Goal: Task Accomplishment & Management: Manage account settings

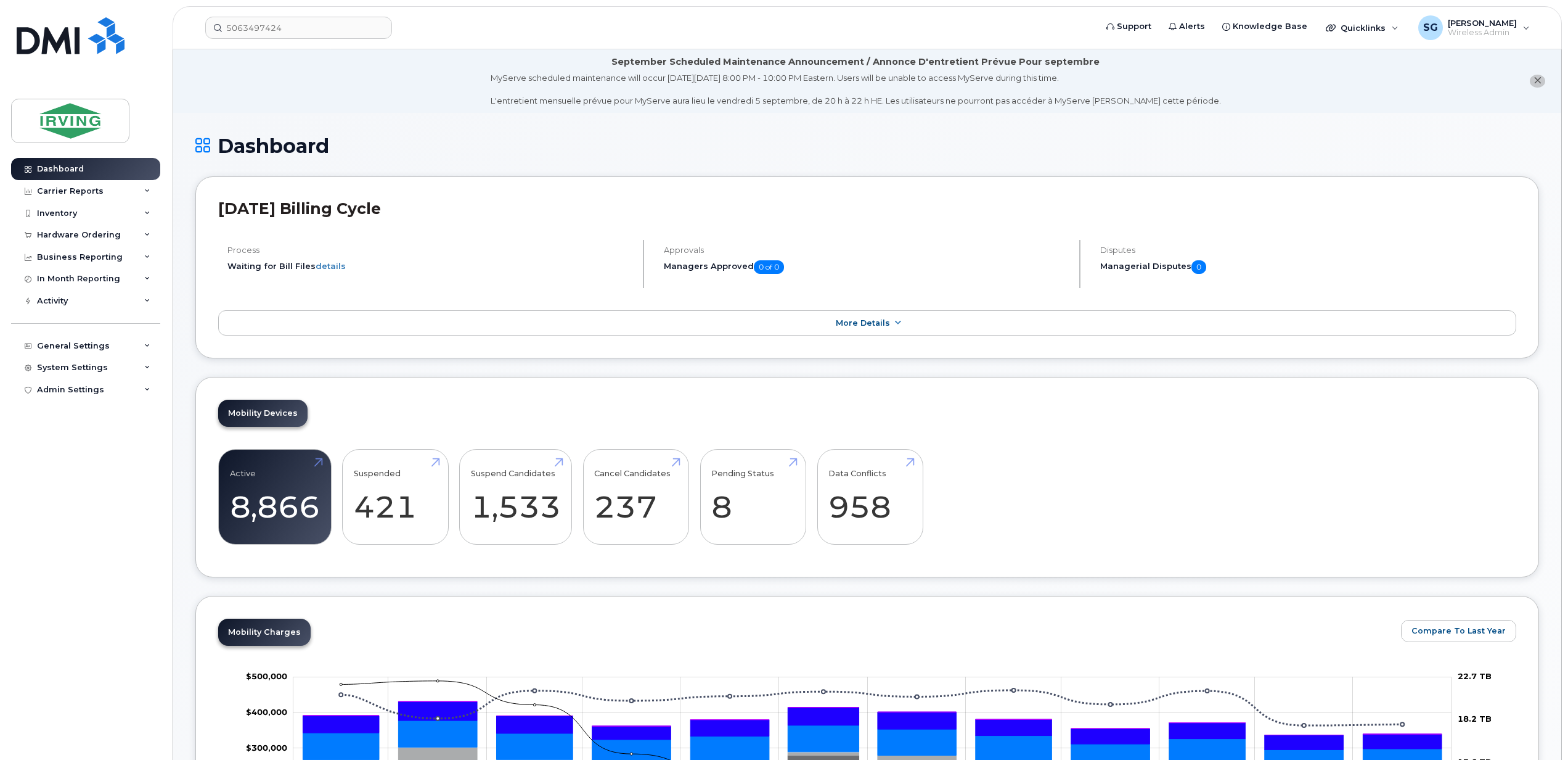
scroll to position [40, 0]
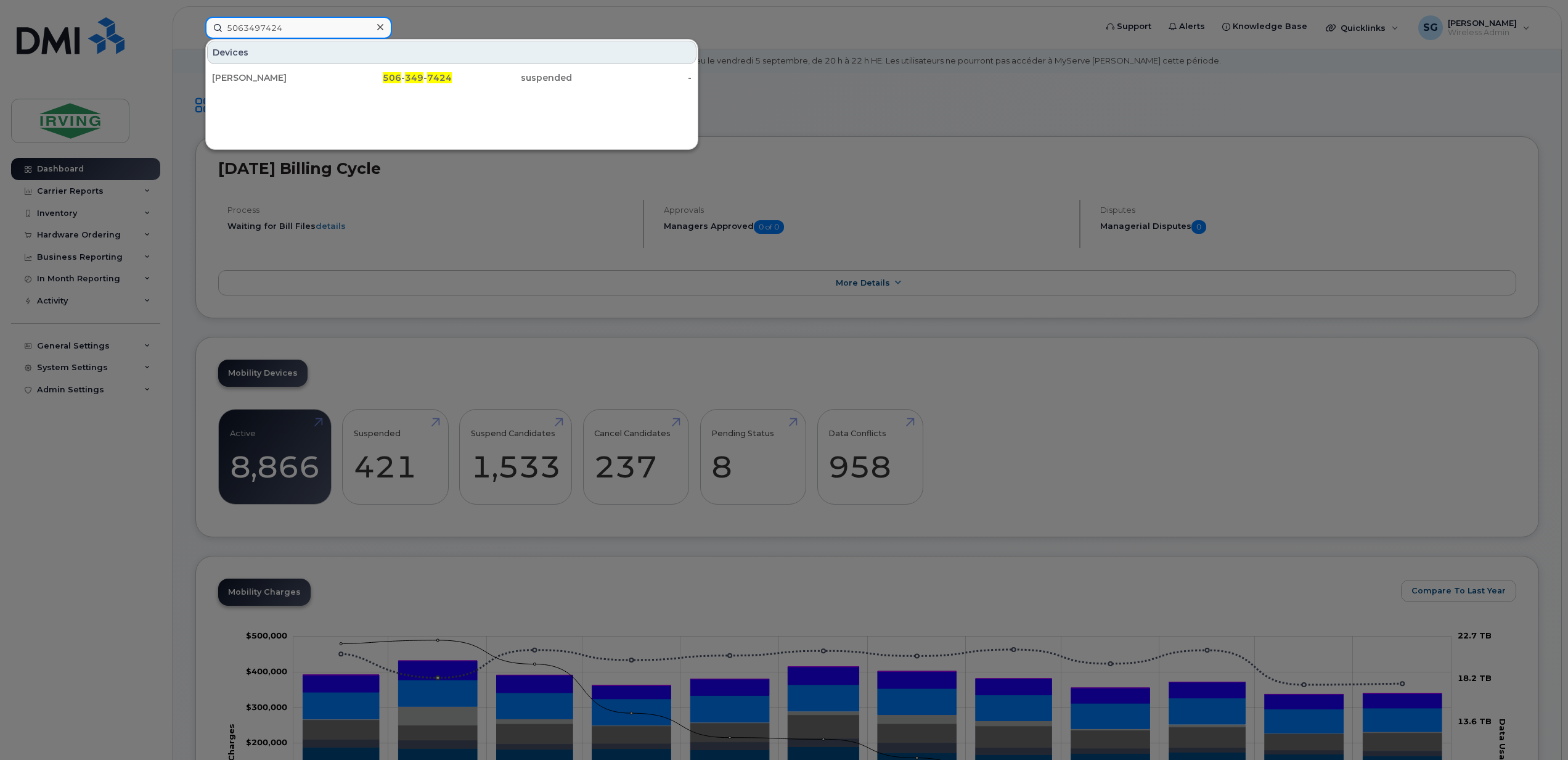
click at [281, 36] on input "5063497424" at bounding box center [299, 28] width 187 height 22
drag, startPoint x: 289, startPoint y: 30, endPoint x: 189, endPoint y: 33, distance: 100.0
click at [195, 33] on div "5063497424 Devices Keith Hay 506 - 349 - 7424 suspended -" at bounding box center [646, 28] width 902 height 22
paste input "34459"
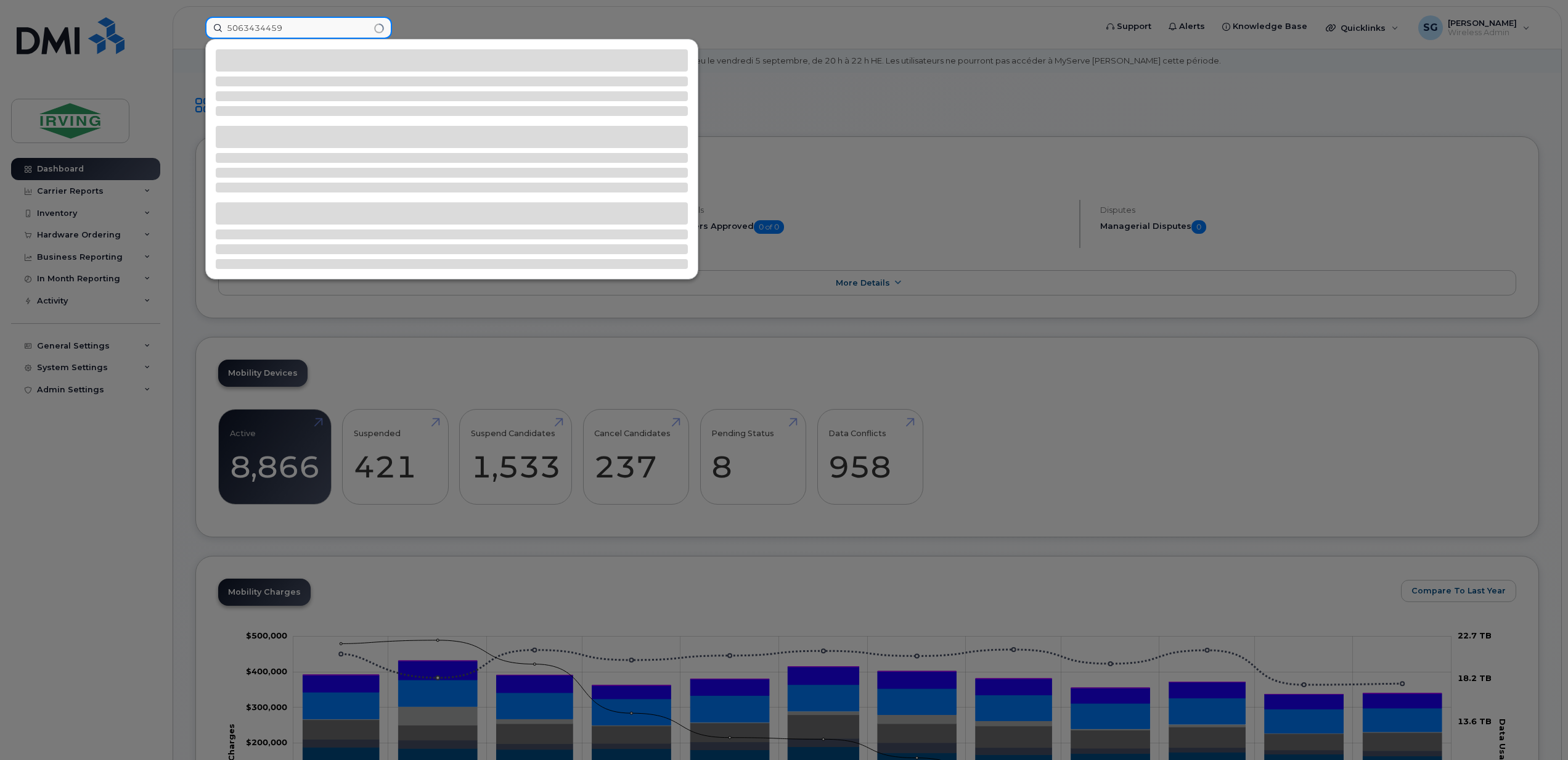
type input "5063434459"
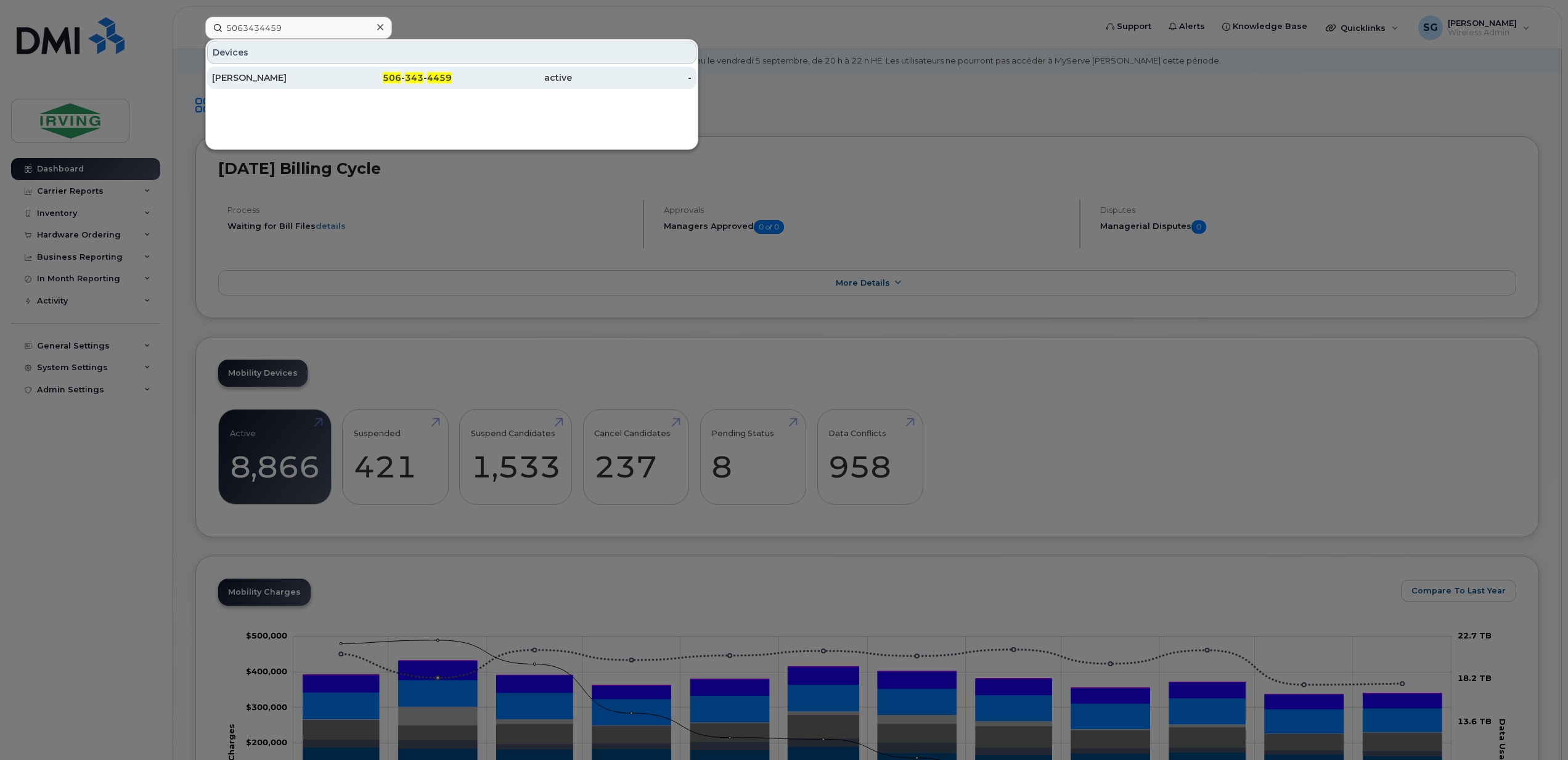
click at [273, 77] on div "[PERSON_NAME]" at bounding box center [272, 77] width 120 height 12
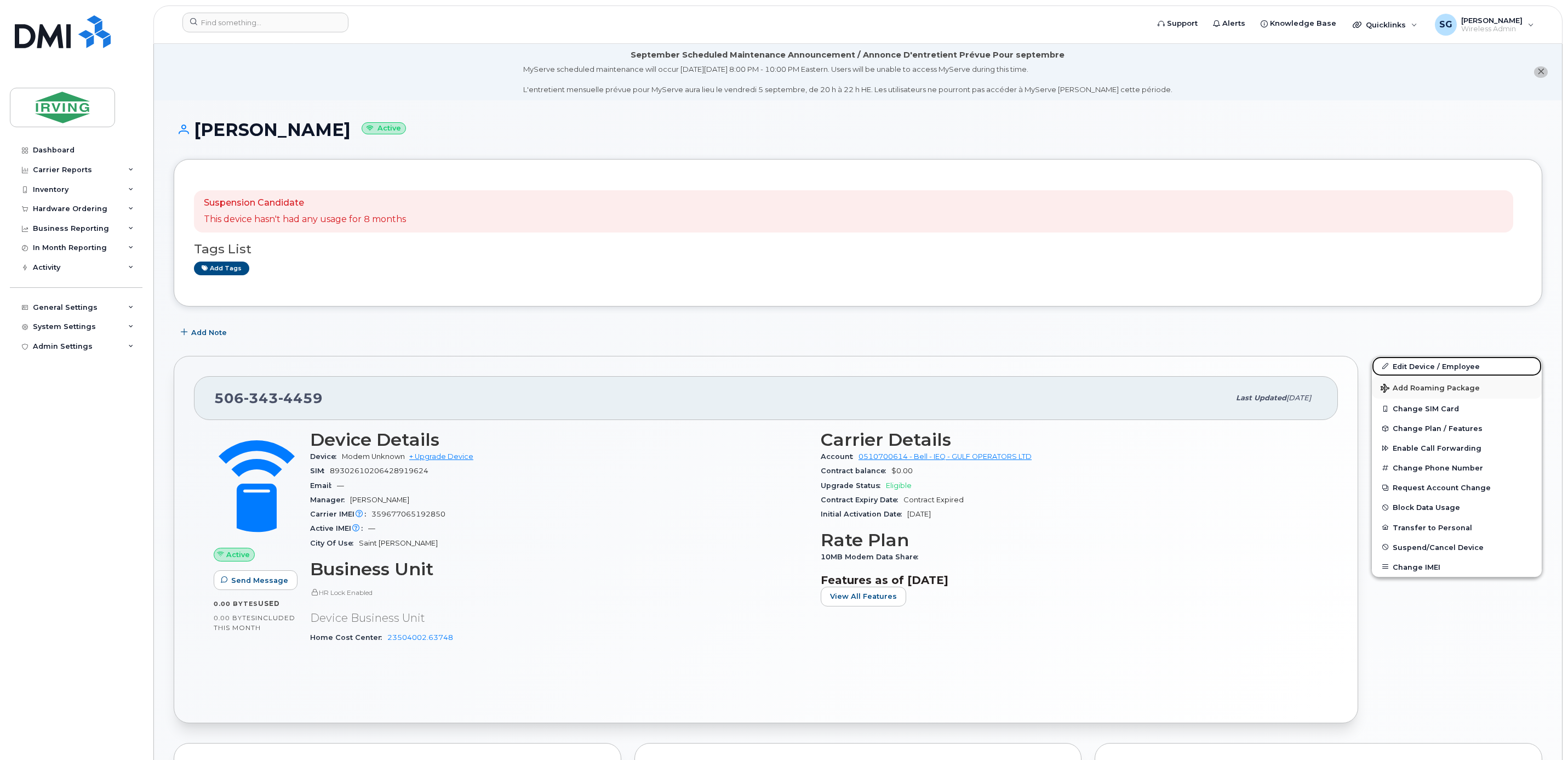
drag, startPoint x: 1439, startPoint y: 366, endPoint x: 1405, endPoint y: 381, distance: 37.2
click at [1439, 366] on link "Edit Device / Employee" at bounding box center [1457, 367] width 170 height 20
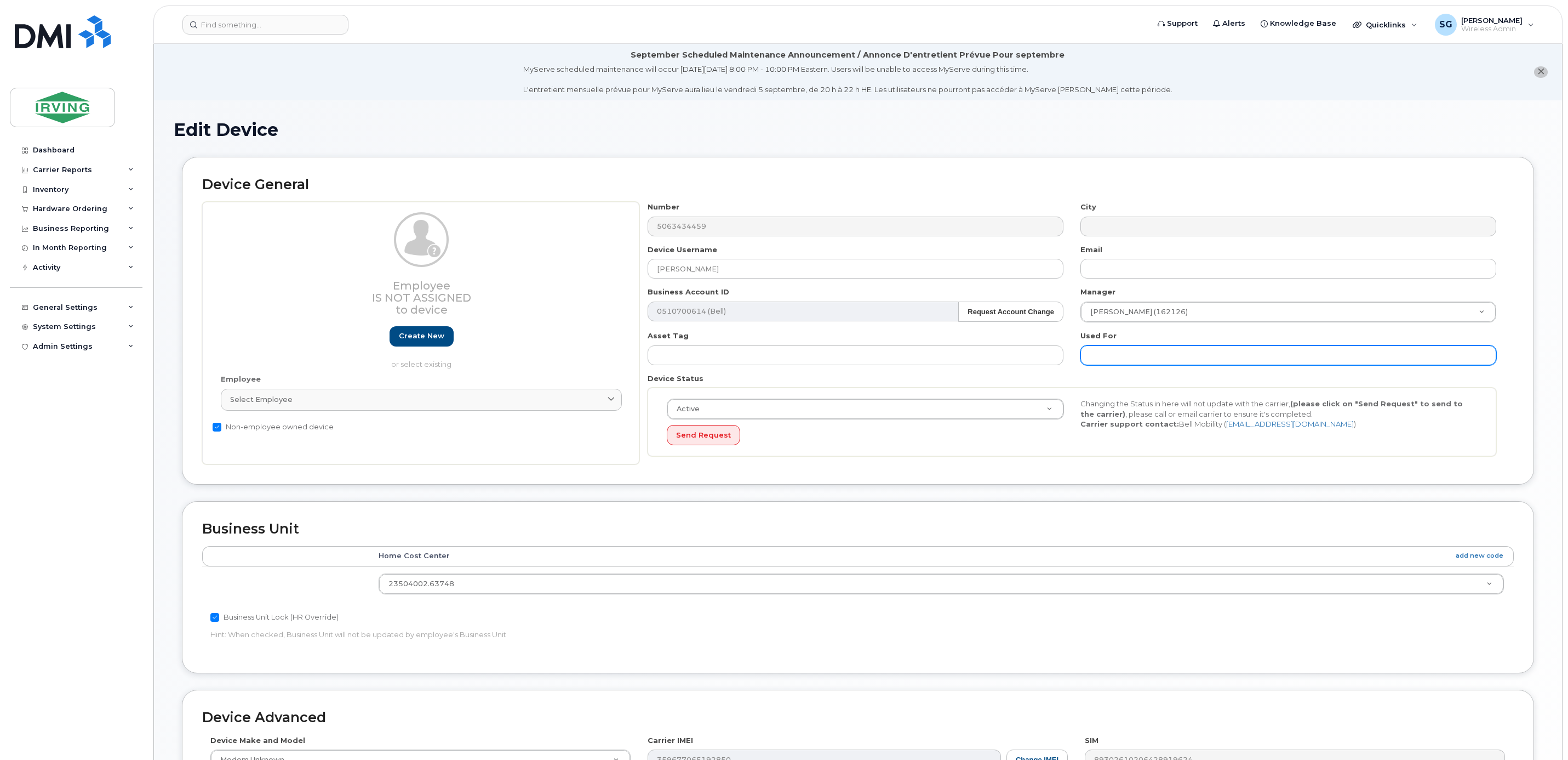
click at [1121, 356] on input "text" at bounding box center [1288, 355] width 416 height 20
paste input "5063434459"
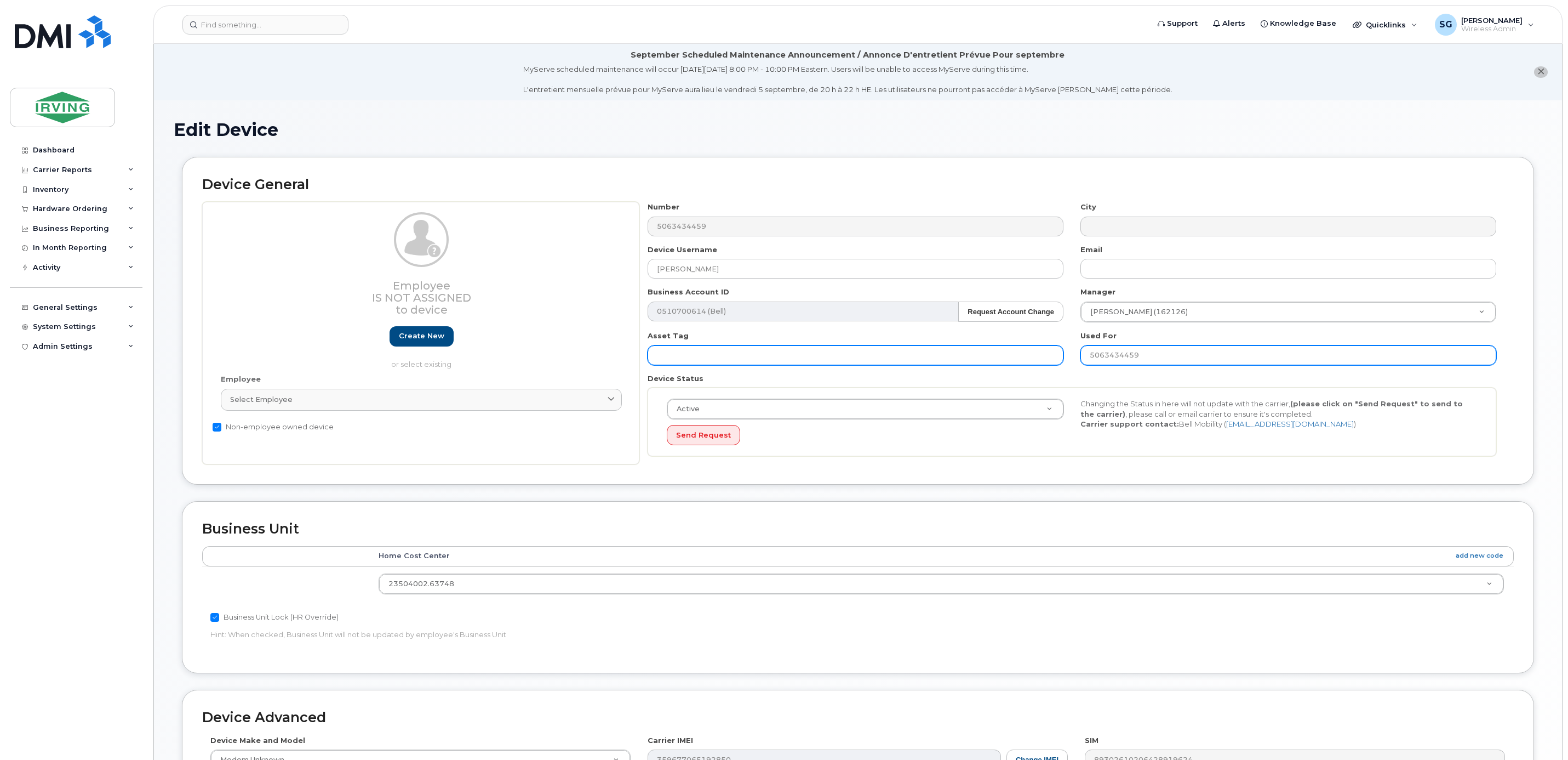
drag, startPoint x: 1169, startPoint y: 356, endPoint x: 1037, endPoint y: 357, distance: 132.0
click at [1037, 357] on div "Number 5063434459 City Device Username Michael Douglas Email Business Account I…" at bounding box center [1072, 333] width 866 height 262
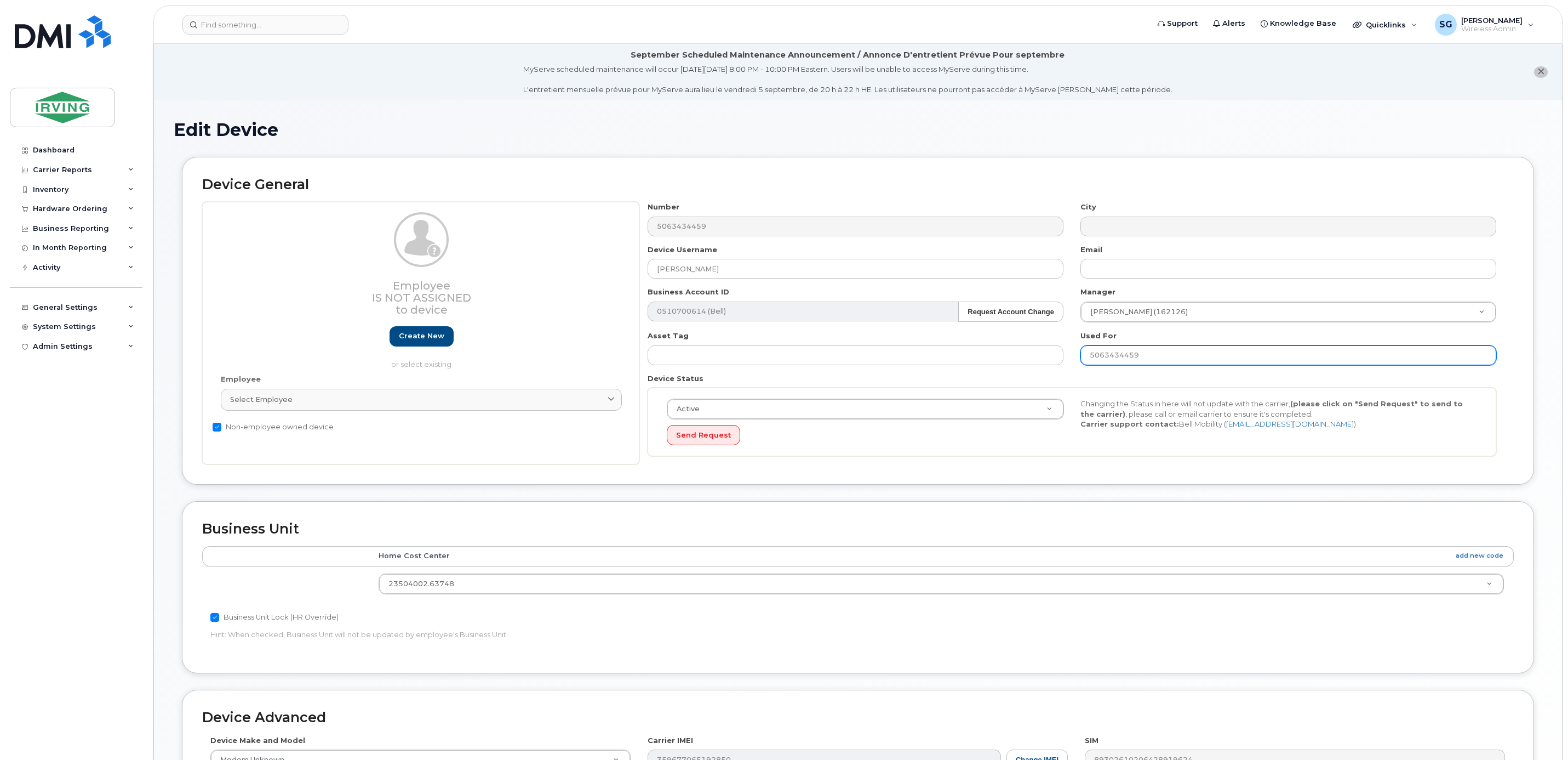
click at [1132, 361] on input "5063434459" at bounding box center [1288, 355] width 416 height 20
drag, startPoint x: 1166, startPoint y: 352, endPoint x: 1087, endPoint y: 354, distance: 79.0
click at [1087, 354] on input "5063434459" at bounding box center [1288, 355] width 416 height 20
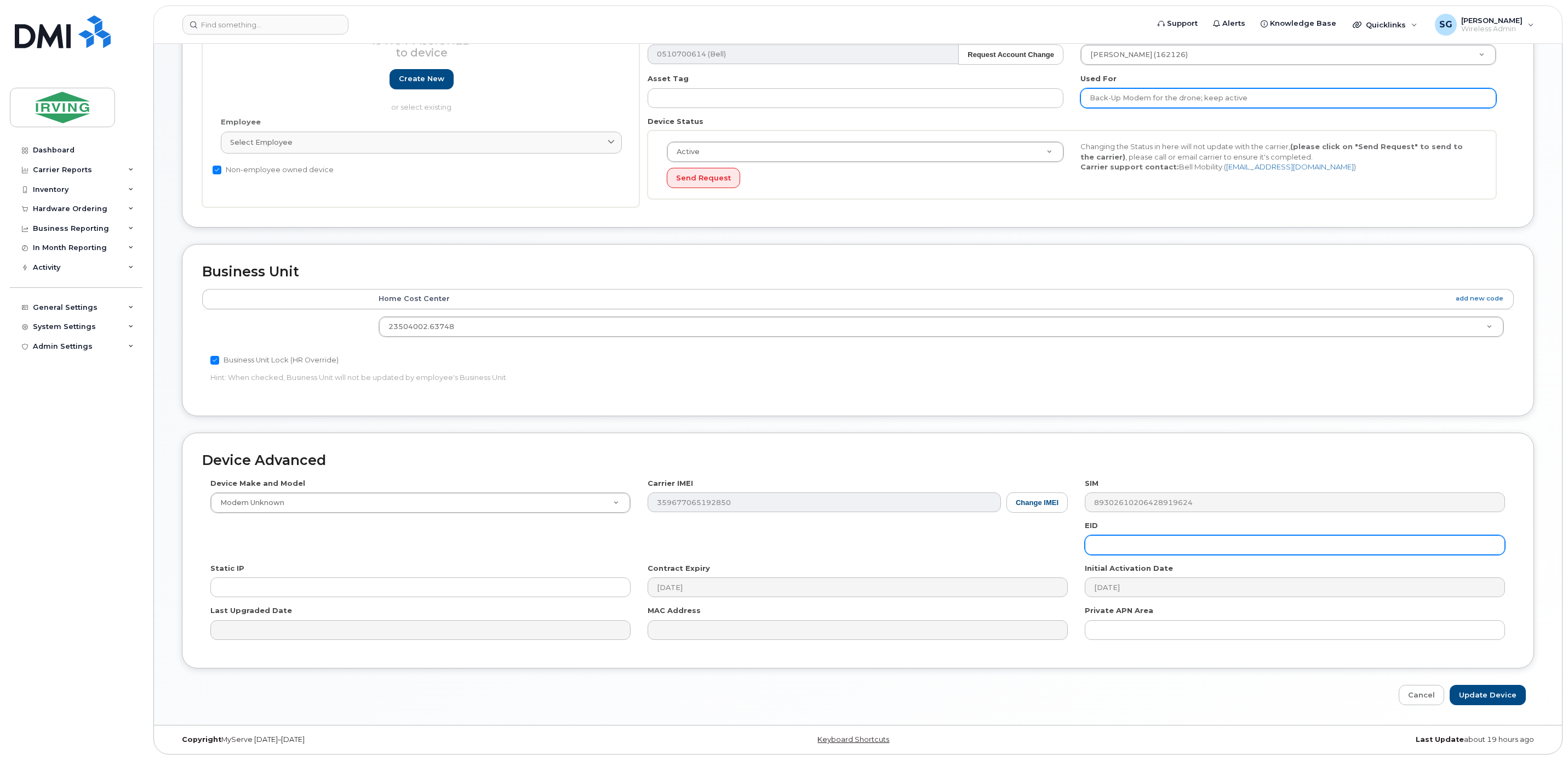
scroll to position [263, 0]
type input "Back-Up Modem for the drone; keep active"
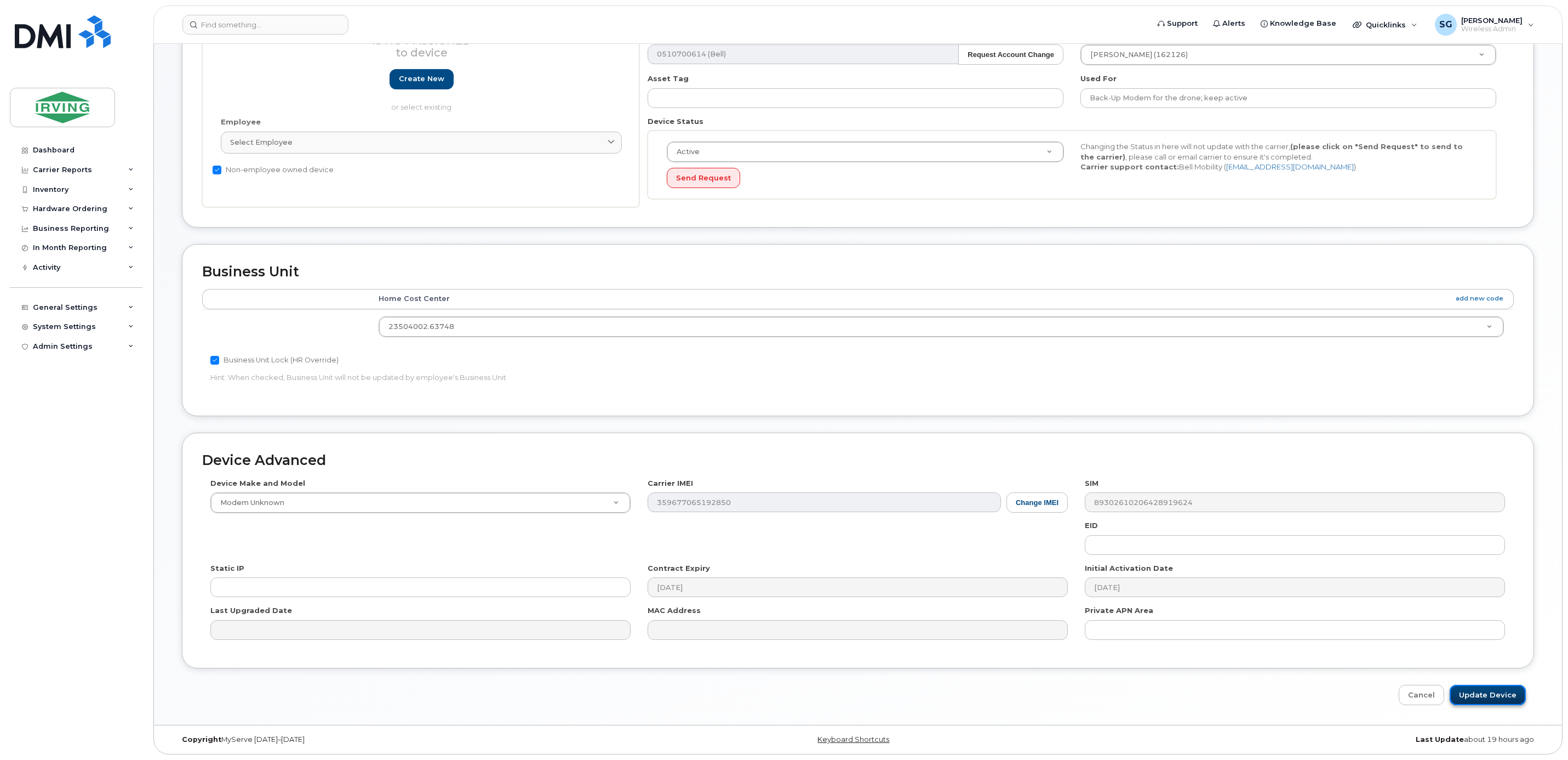
click at [1480, 695] on input "Update Device" at bounding box center [1487, 695] width 76 height 21
type input "Saving..."
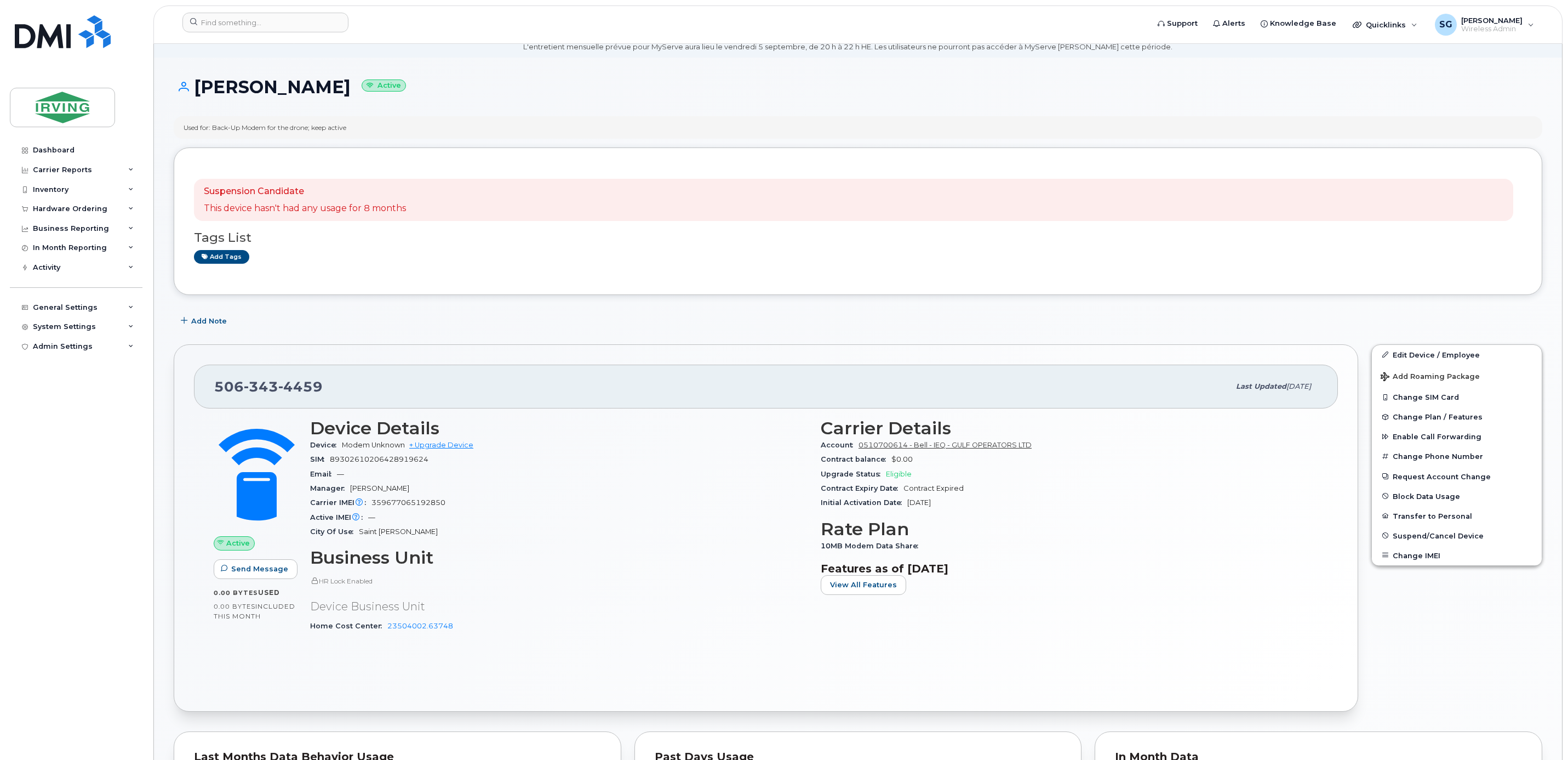
scroll to position [82, 0]
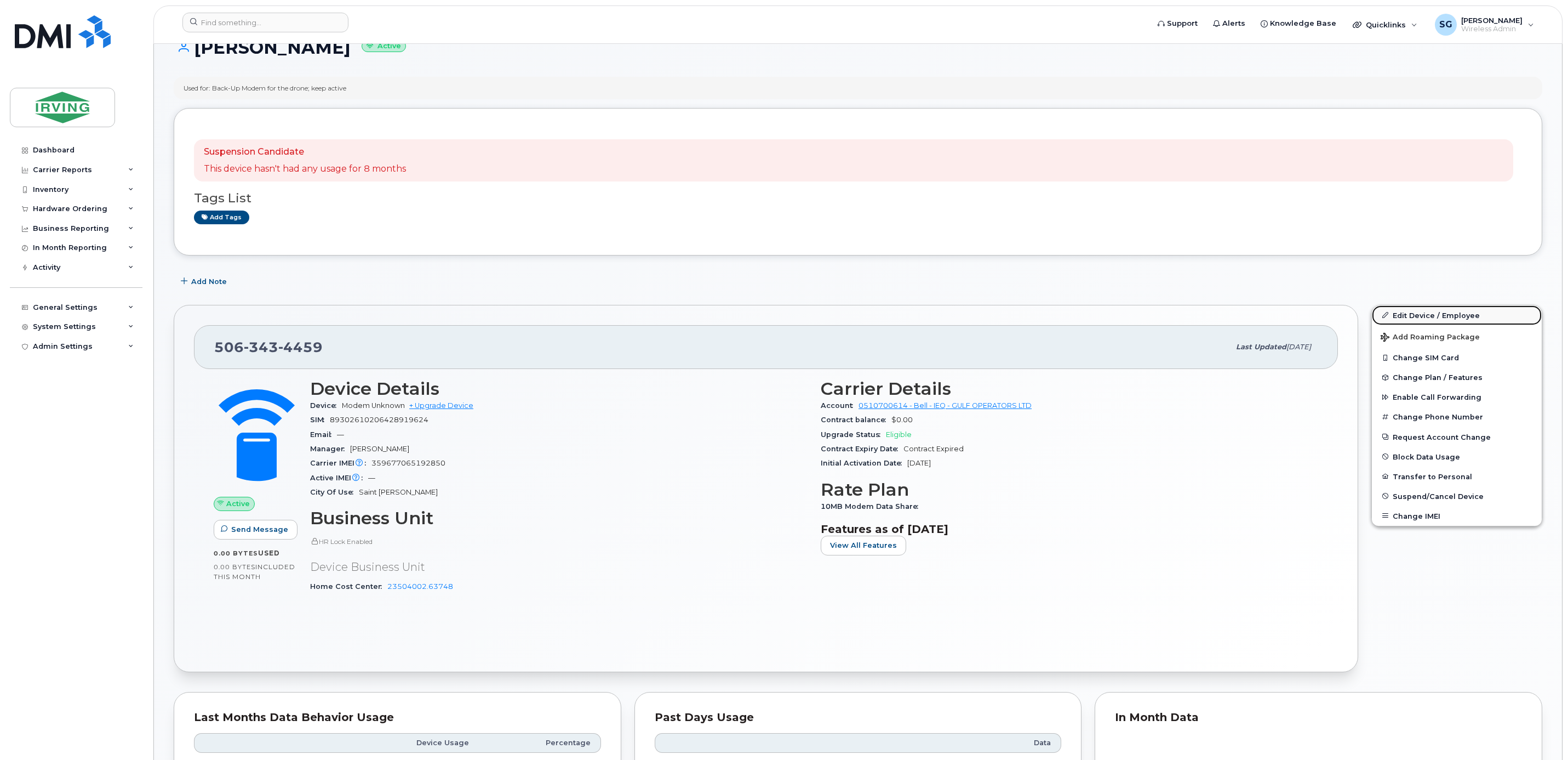
click at [1439, 318] on link "Edit Device / Employee" at bounding box center [1457, 315] width 170 height 20
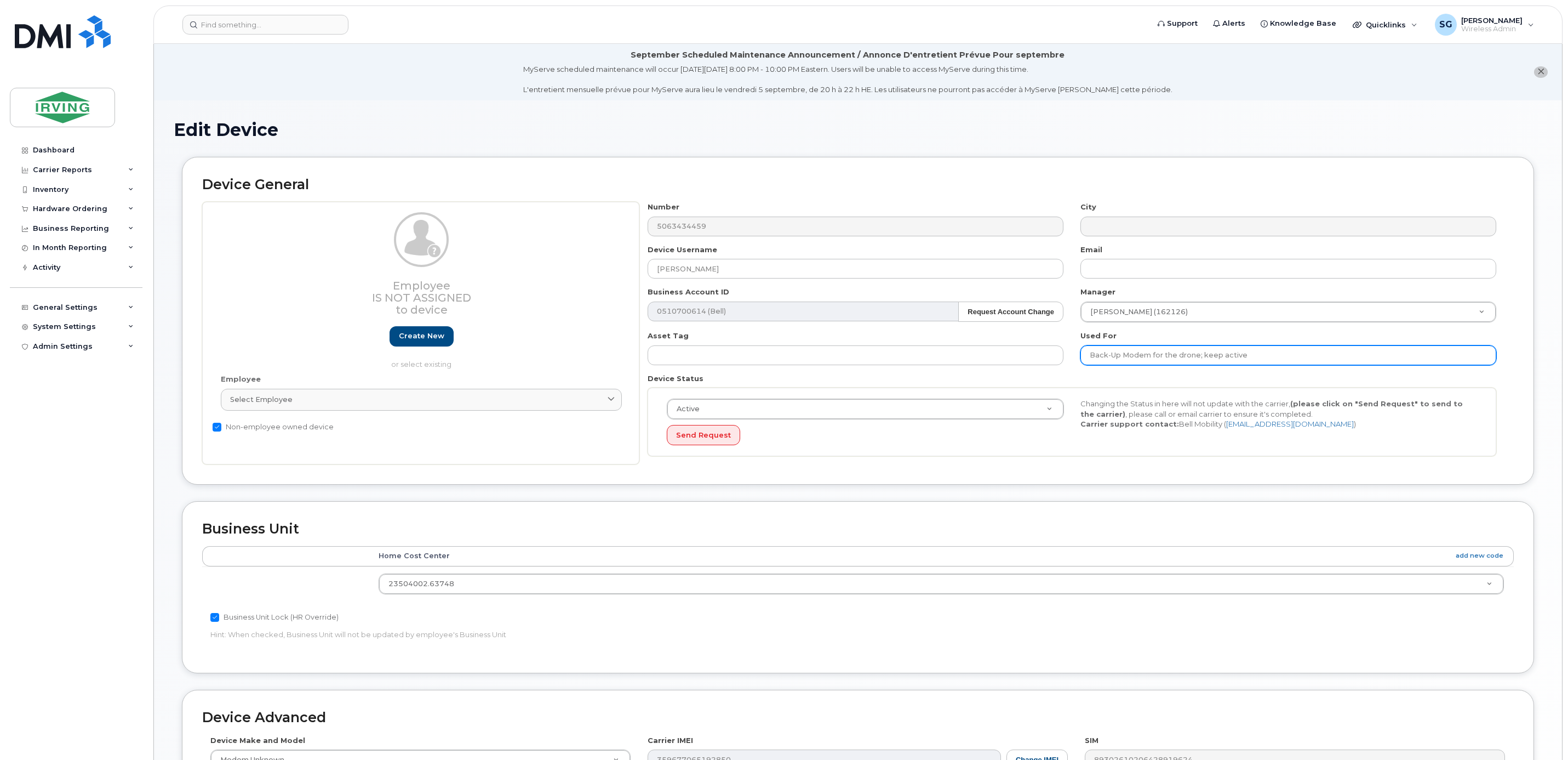
drag, startPoint x: 1253, startPoint y: 359, endPoint x: 1185, endPoint y: 359, distance: 68.0
click at [1185, 359] on input "Back-Up Modem for the drone; keep active" at bounding box center [1288, 355] width 416 height 20
click at [1098, 359] on input "Back-Up Modem for the drone; keep active" at bounding box center [1288, 355] width 416 height 20
click at [1195, 356] on input "Back-Up Modem for the drone; keep active" at bounding box center [1288, 355] width 416 height 20
drag, startPoint x: 1250, startPoint y: 355, endPoint x: 1153, endPoint y: 356, distance: 97.0
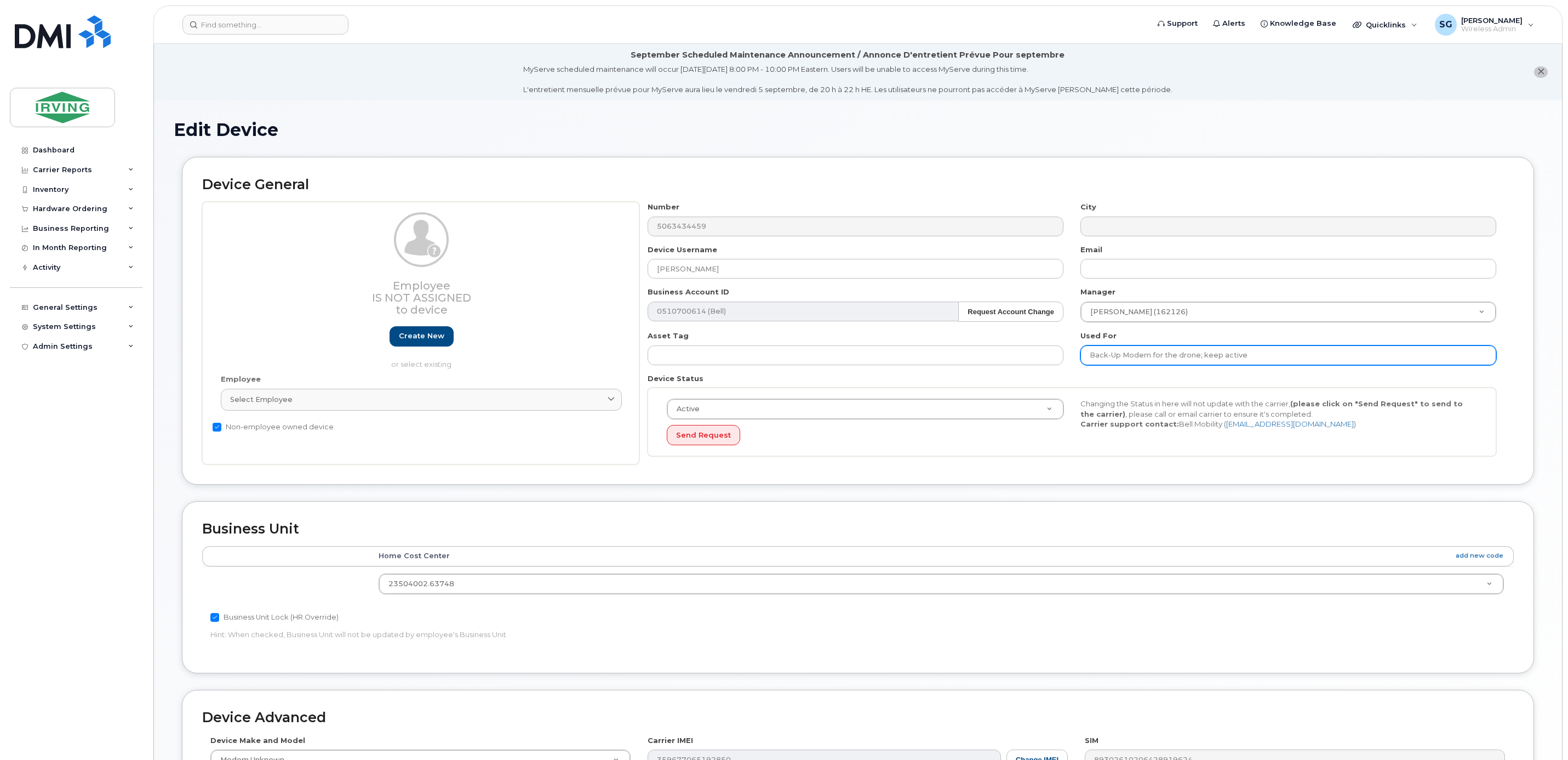
click at [1153, 356] on input "Back-Up Modem for the drone; keep active" at bounding box center [1288, 355] width 416 height 20
paste input "Survey storage room at 380 Bayside Dr."
click at [1153, 360] on input "Back-Up Modem Survey storage room at 380 Bayside Dr." at bounding box center [1288, 355] width 416 height 20
click at [1301, 356] on input "Back-Up Modem at Survey storage room at 380 Bayside Dr." at bounding box center [1288, 355] width 416 height 20
click at [1315, 354] on input "Back-Up Modem at Survey storage room at 380 Bayside Dr. for Drone purposes" at bounding box center [1288, 355] width 416 height 20
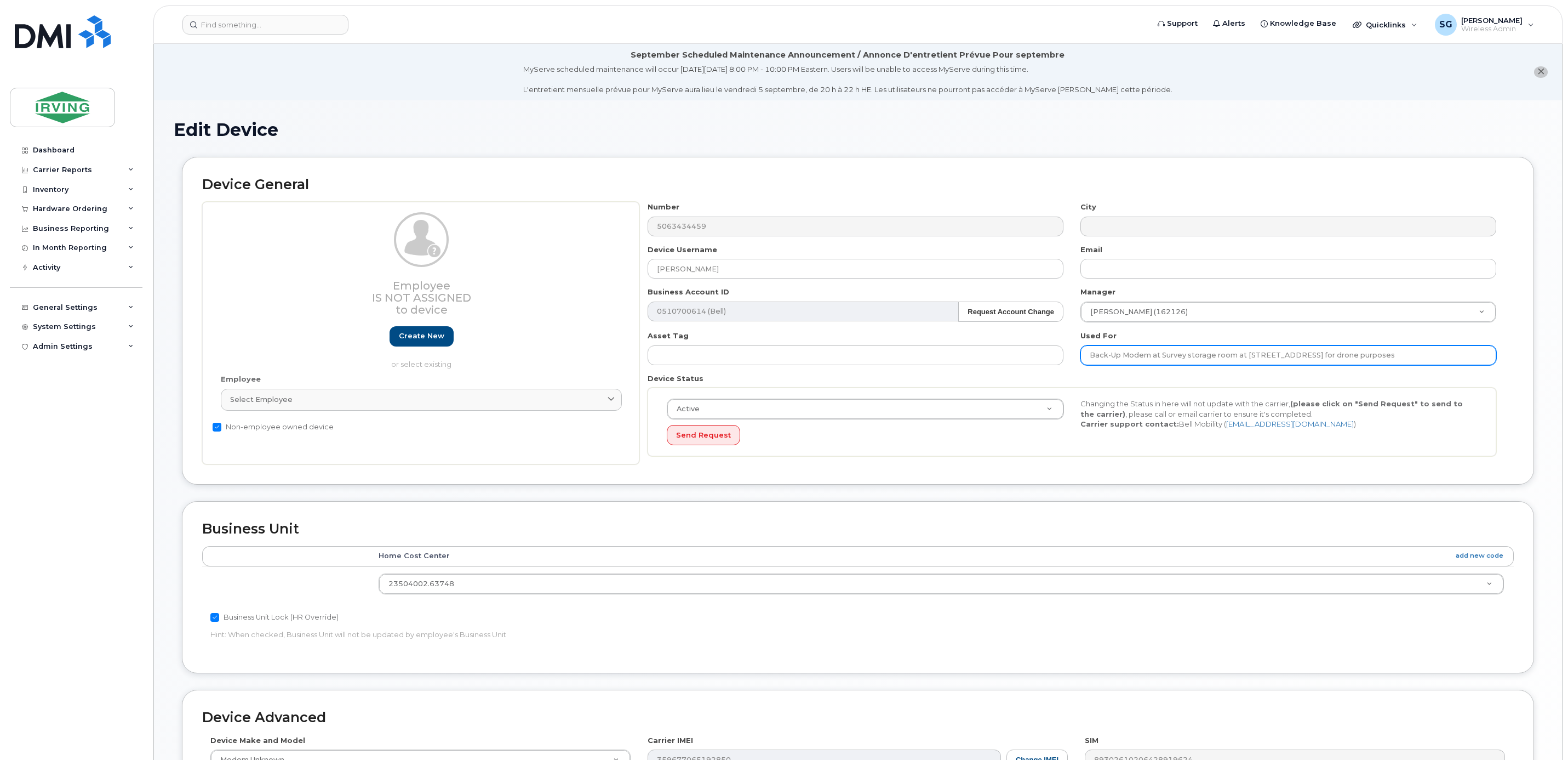
drag, startPoint x: 1246, startPoint y: 356, endPoint x: 1297, endPoint y: 359, distance: 51.1
click at [1300, 359] on input "Back-Up Modem at Survey storage room at 380 Bayside Dr. for drone purposes" at bounding box center [1288, 355] width 416 height 20
click at [1161, 360] on input "Back-Up Modem at Survey storage room at . for drone purposes" at bounding box center [1288, 355] width 416 height 20
paste input "380 Bayside Dr"
drag, startPoint x: 1294, startPoint y: 357, endPoint x: 1304, endPoint y: 356, distance: 10.0
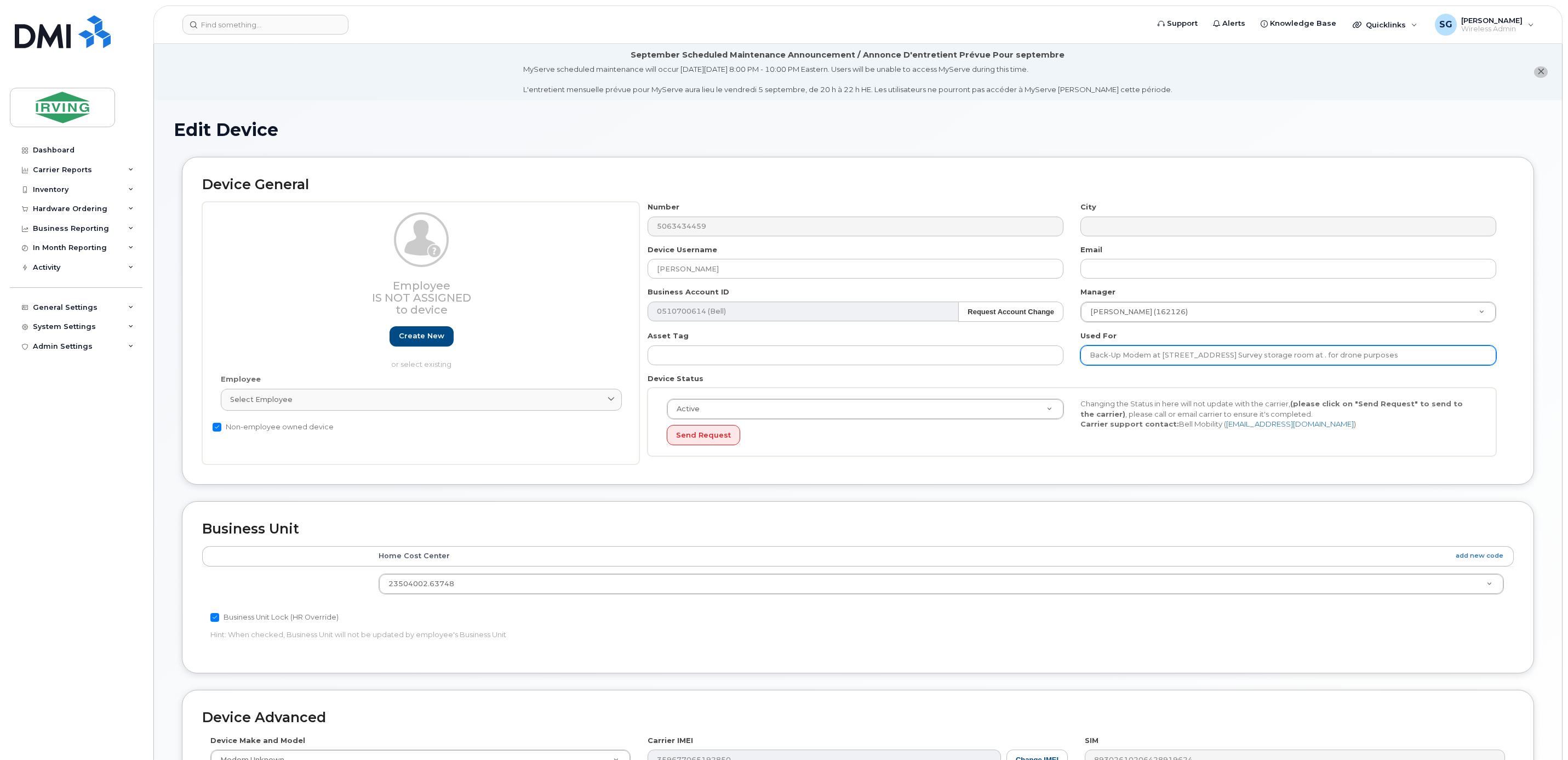
click at [1304, 356] on input "Back-Up Modem at 380 Bayside Dr Survey storage room at . for drone purposes" at bounding box center [1288, 355] width 416 height 20
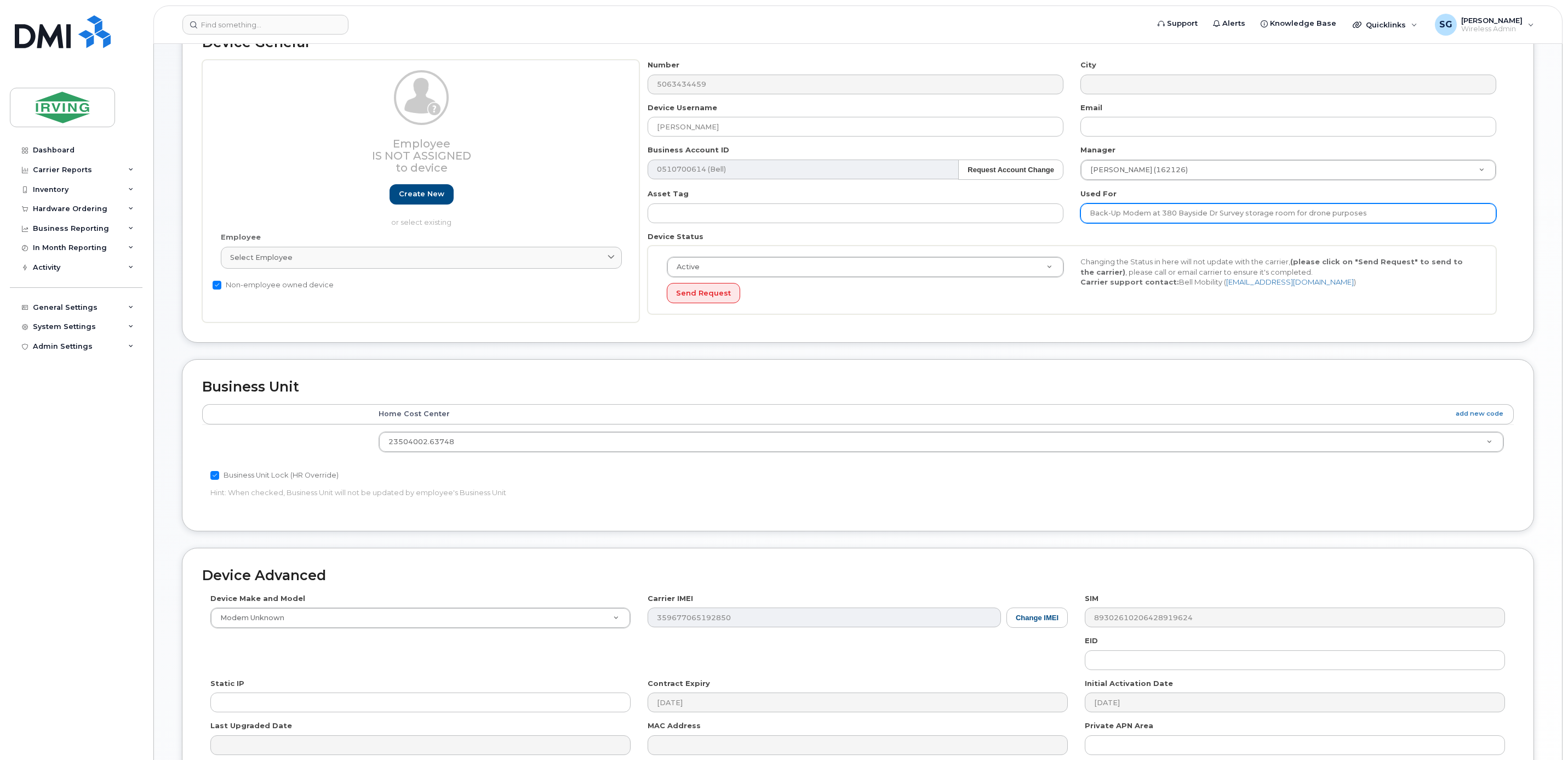
scroll to position [263, 0]
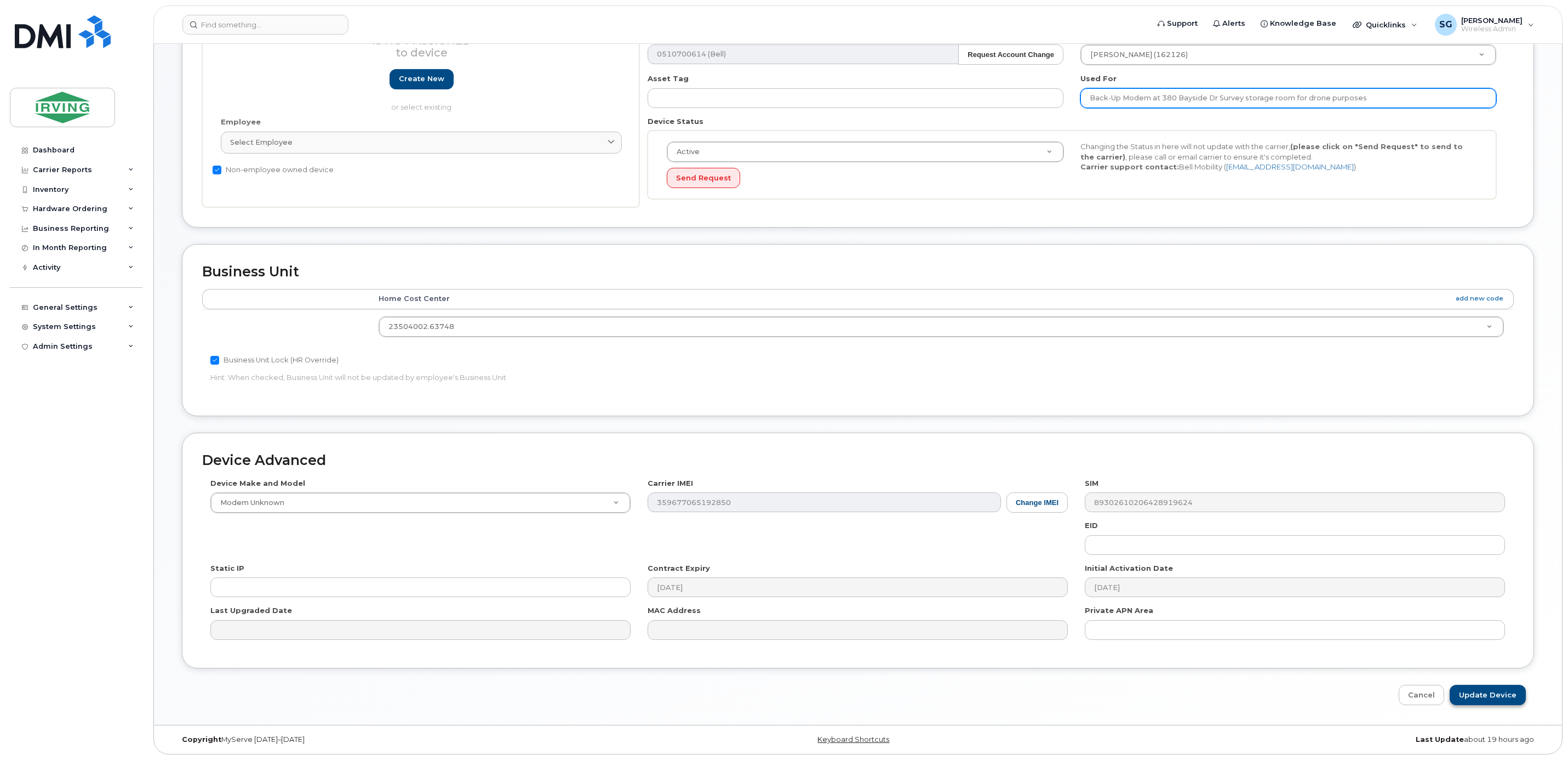
type input "Back-Up Modem at 380 Bayside Dr Survey storage room for drone purposes"
drag, startPoint x: 1491, startPoint y: 694, endPoint x: 1338, endPoint y: 603, distance: 178.0
click at [1491, 695] on input "Update Device" at bounding box center [1487, 695] width 76 height 21
type input "Saving..."
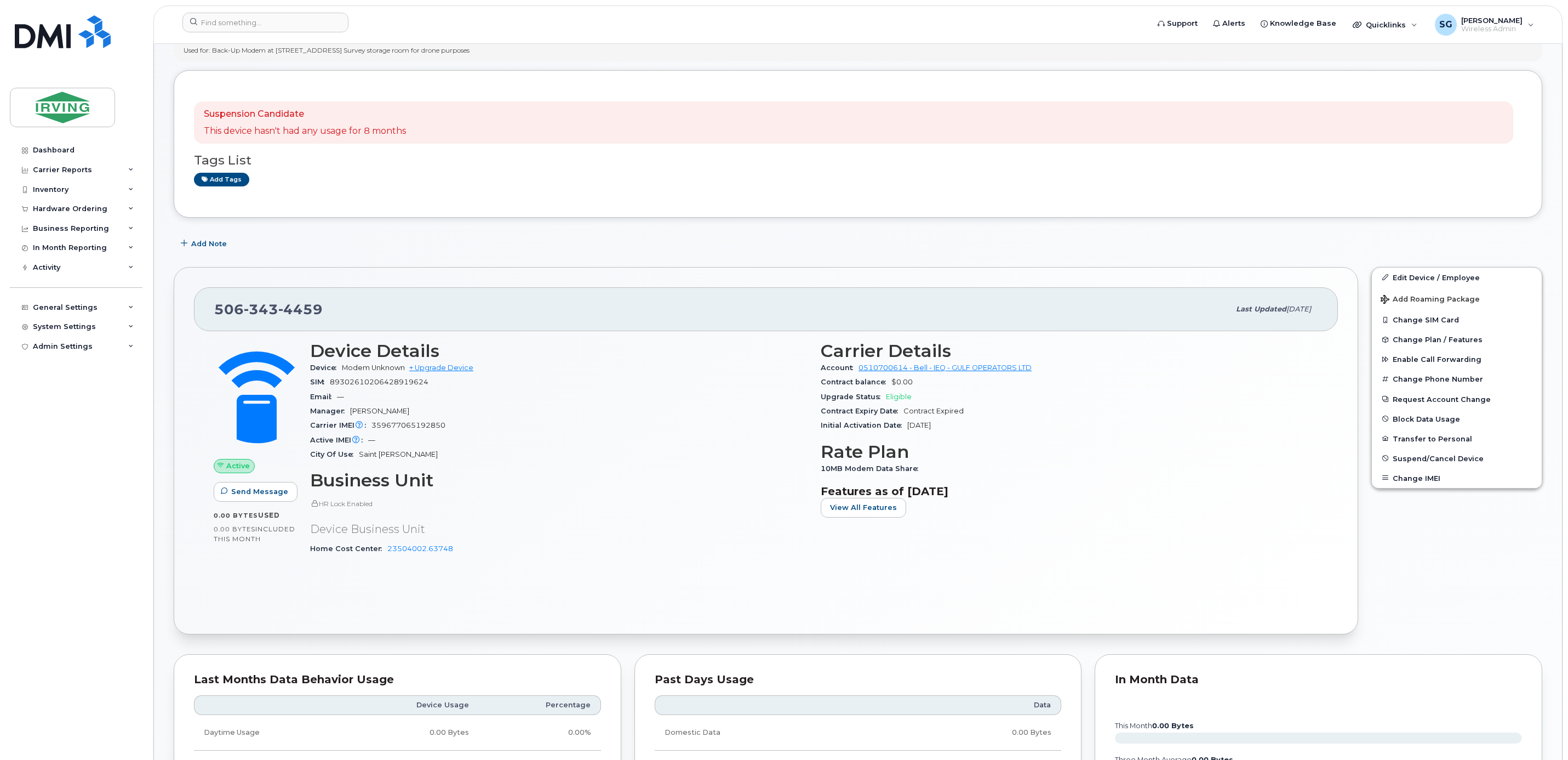
scroll to position [247, 0]
